Goal: Task Accomplishment & Management: Use online tool/utility

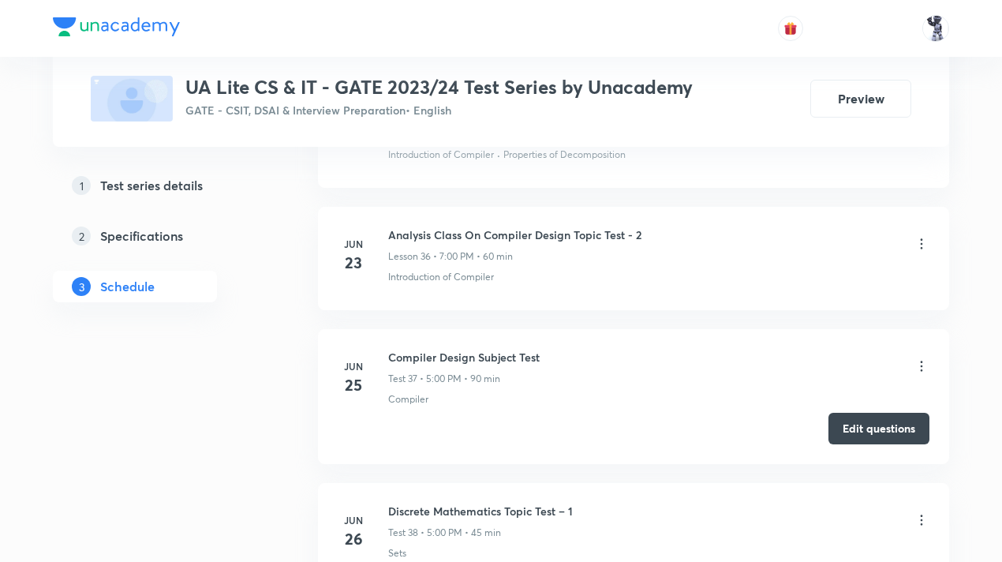
scroll to position [6392, 0]
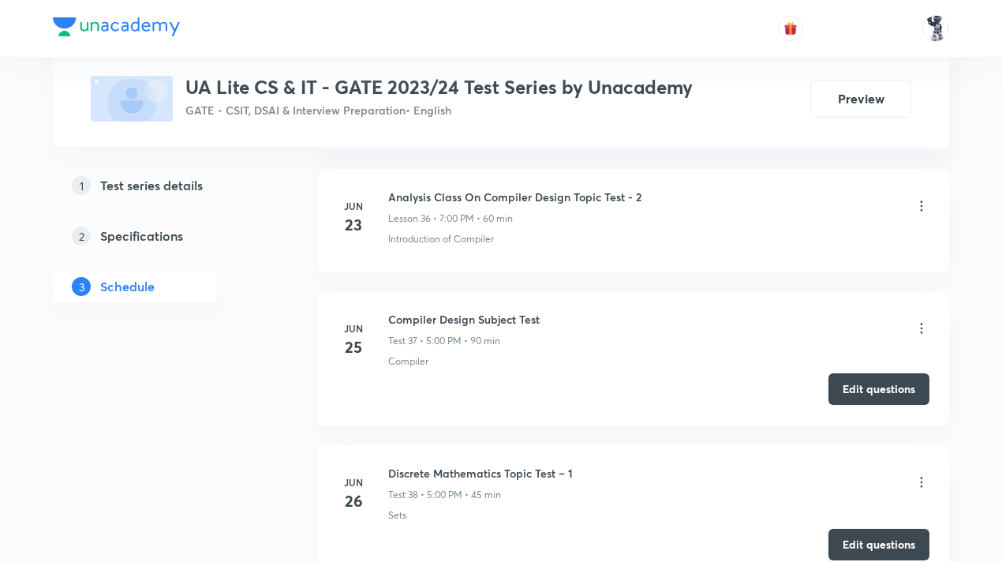
click at [882, 373] on button "Edit questions" at bounding box center [879, 389] width 101 height 32
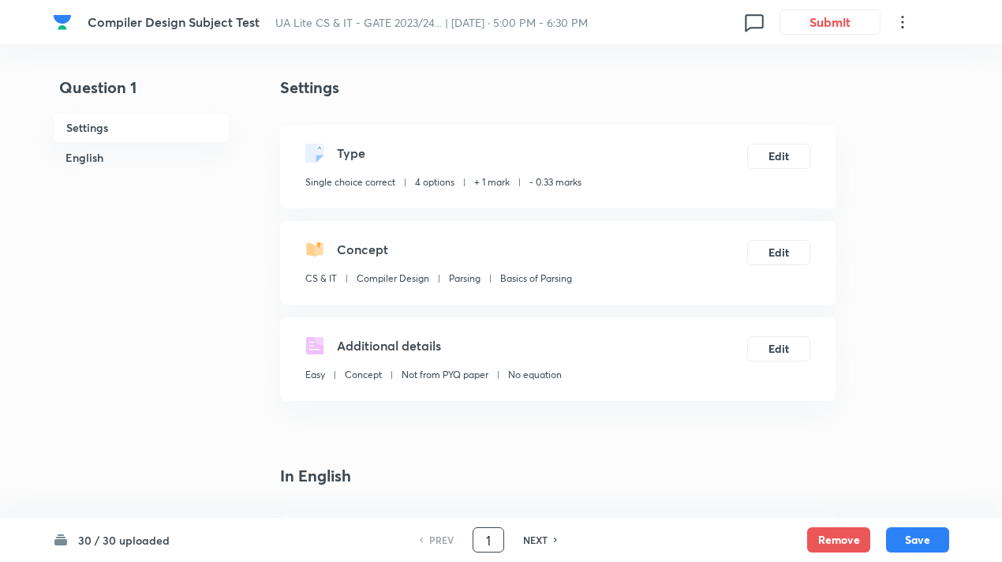
drag, startPoint x: 494, startPoint y: 536, endPoint x: 481, endPoint y: 536, distance: 13.4
click at [481, 536] on input "1" at bounding box center [488, 540] width 30 height 28
type input "7"
checkbox input "false"
checkbox input "true"
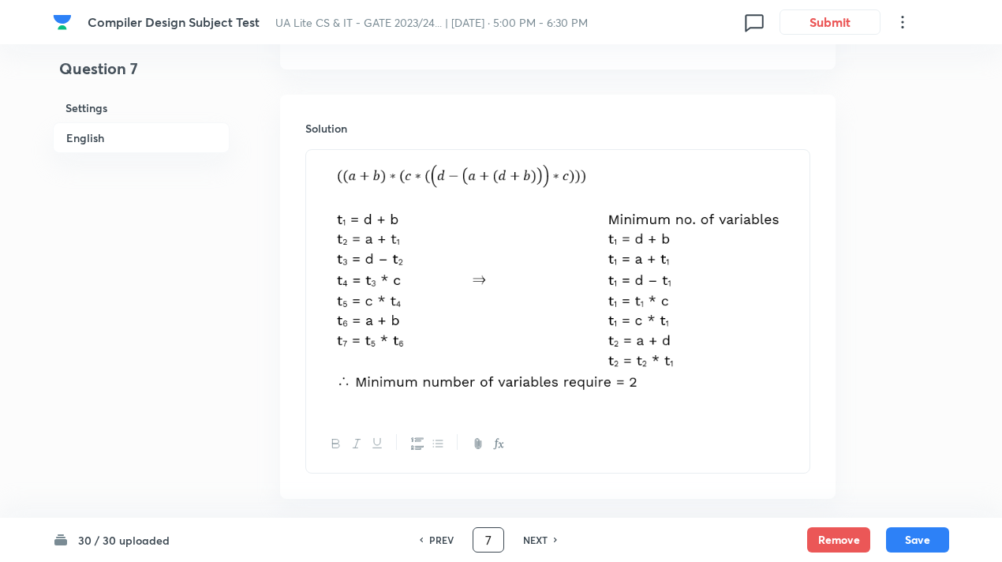
scroll to position [1736, 0]
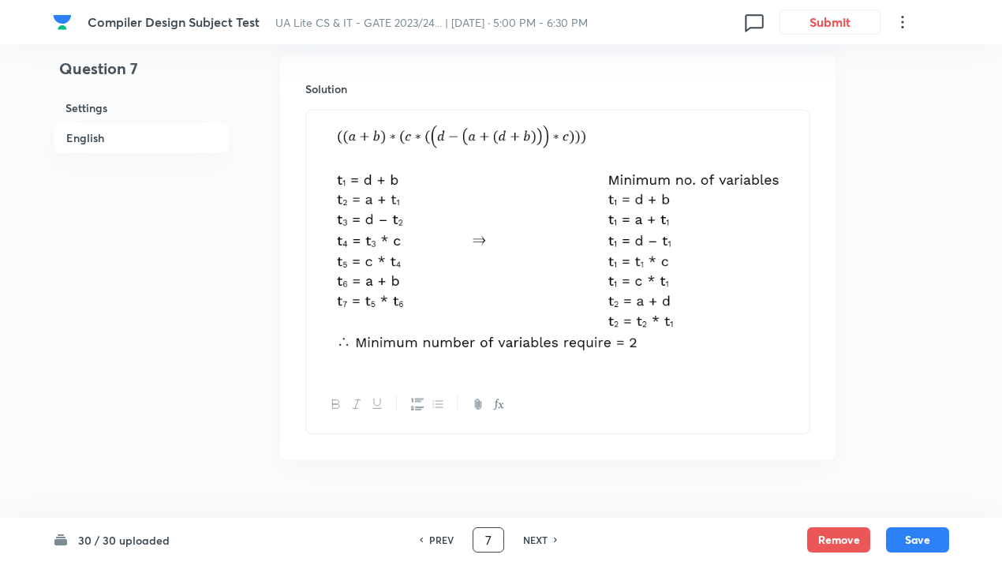
click at [435, 534] on h6 "PREV" at bounding box center [441, 540] width 24 height 14
type input "6"
checkbox input "false"
checkbox input "true"
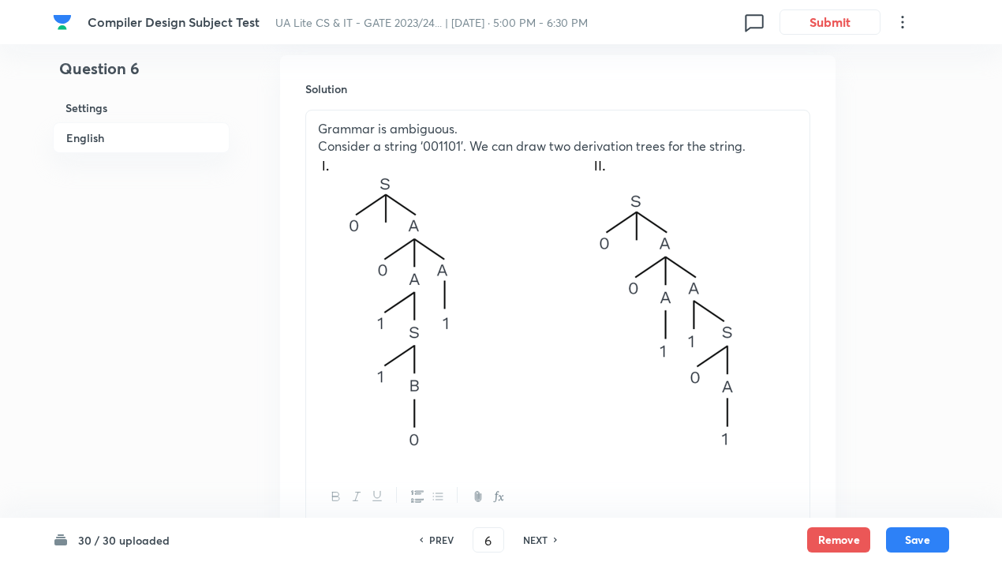
click at [569, 361] on img at bounding box center [544, 304] width 452 height 298
drag, startPoint x: 674, startPoint y: 348, endPoint x: 573, endPoint y: 331, distance: 102.4
click at [573, 331] on img at bounding box center [544, 304] width 452 height 298
